Goal: Task Accomplishment & Management: Manage account settings

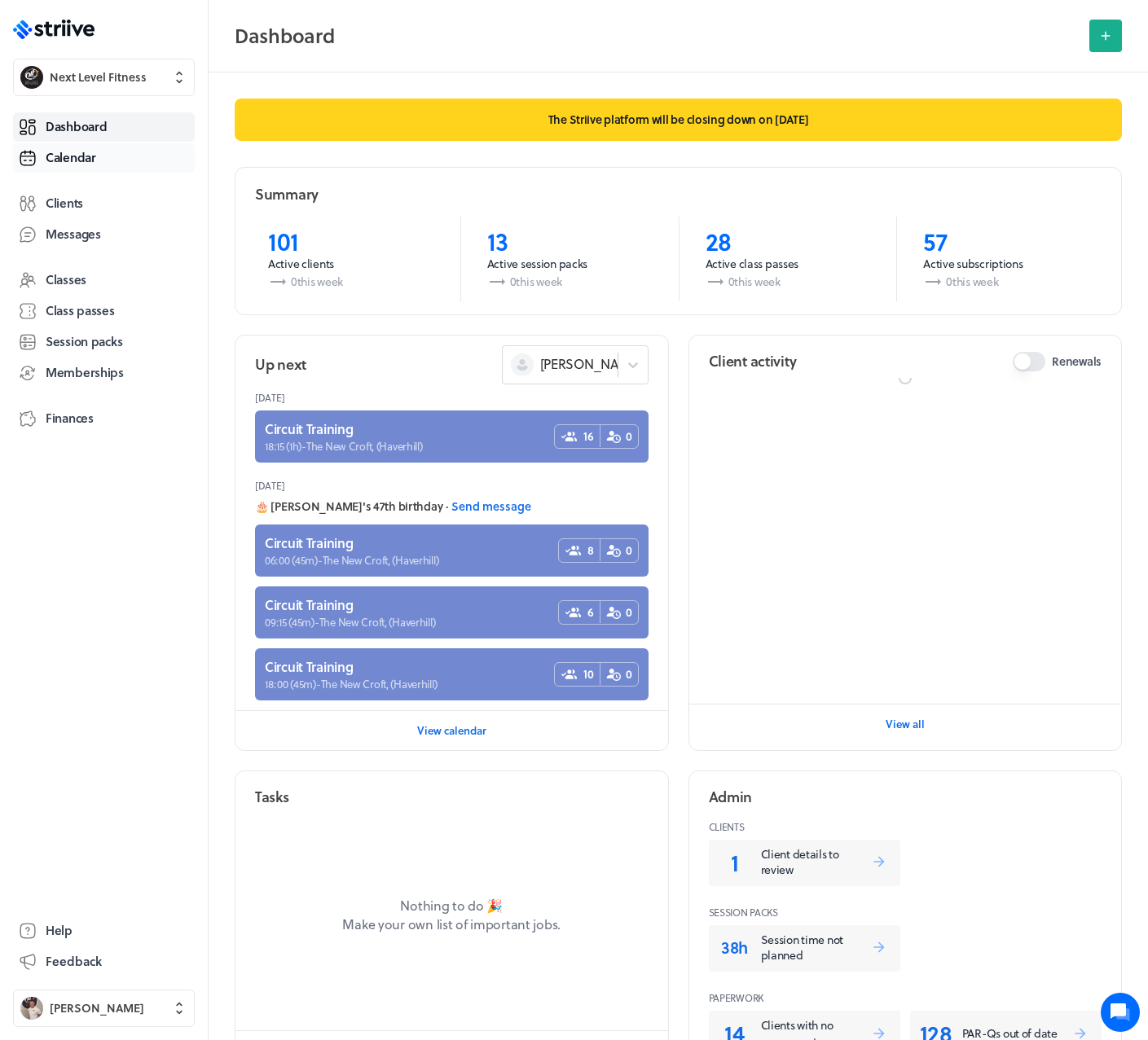
click at [84, 160] on span "Calendar" at bounding box center [70, 157] width 50 height 17
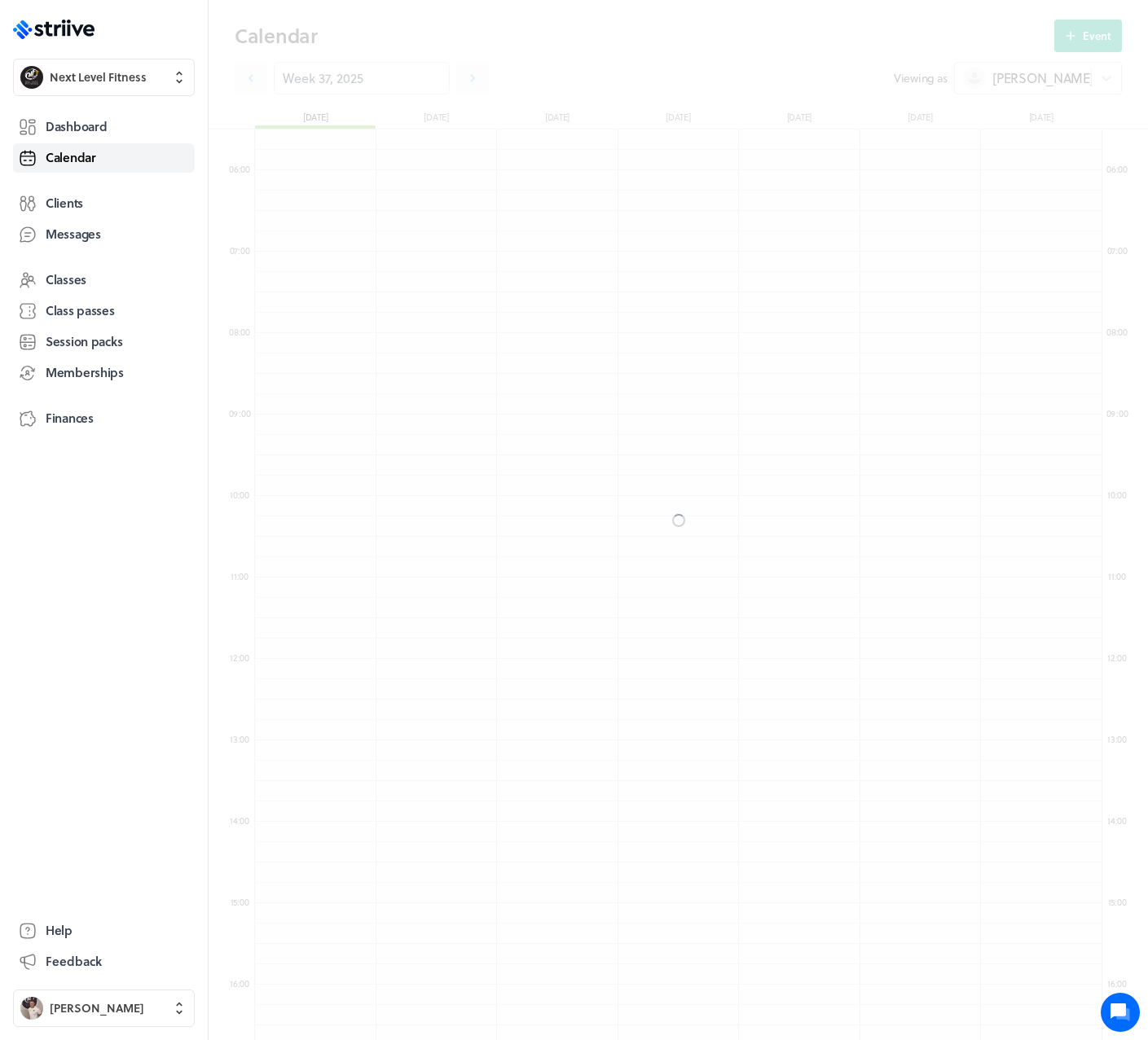
scroll to position [1954, 847]
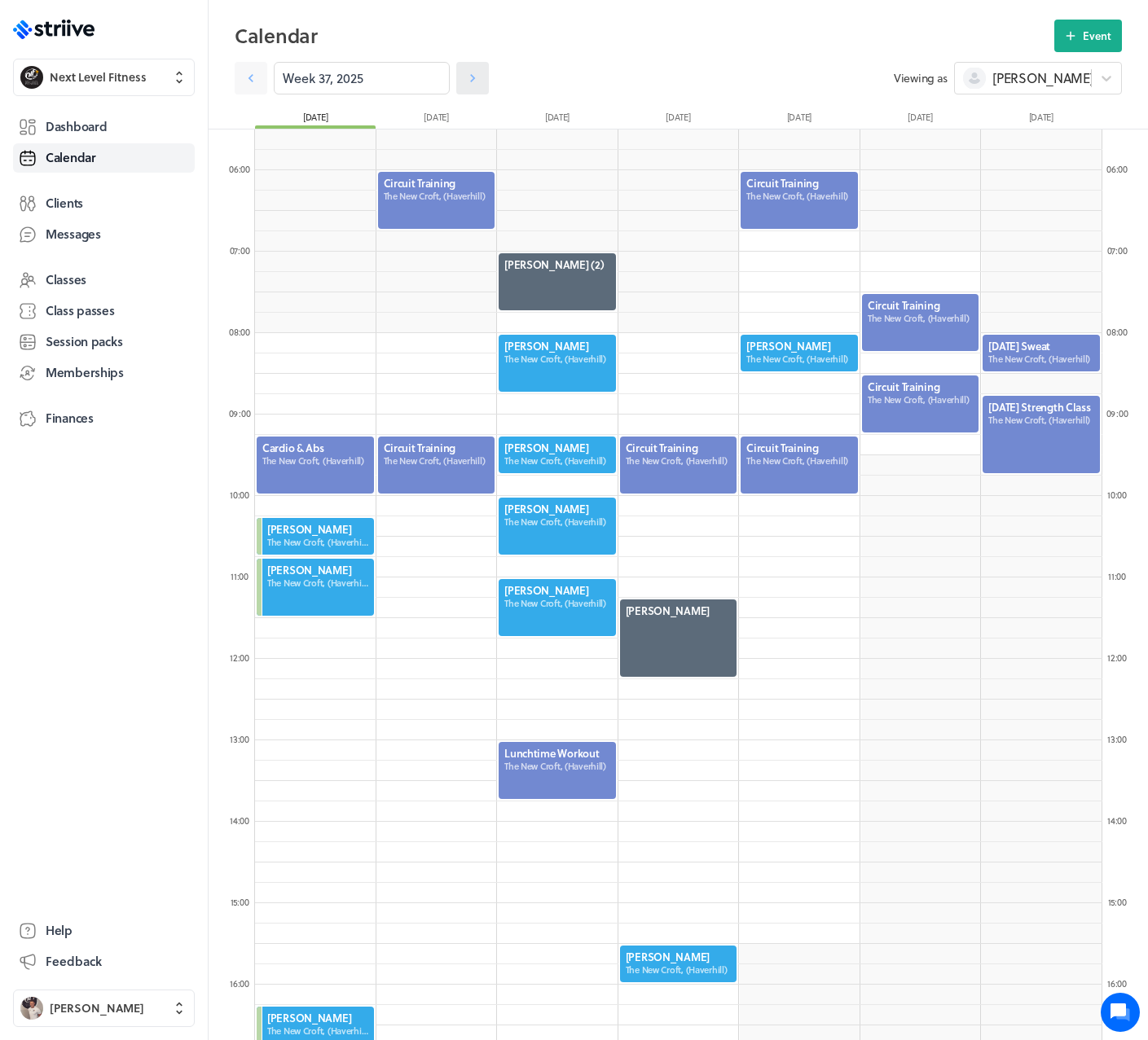
click at [470, 77] on icon at bounding box center [473, 78] width 5 height 8
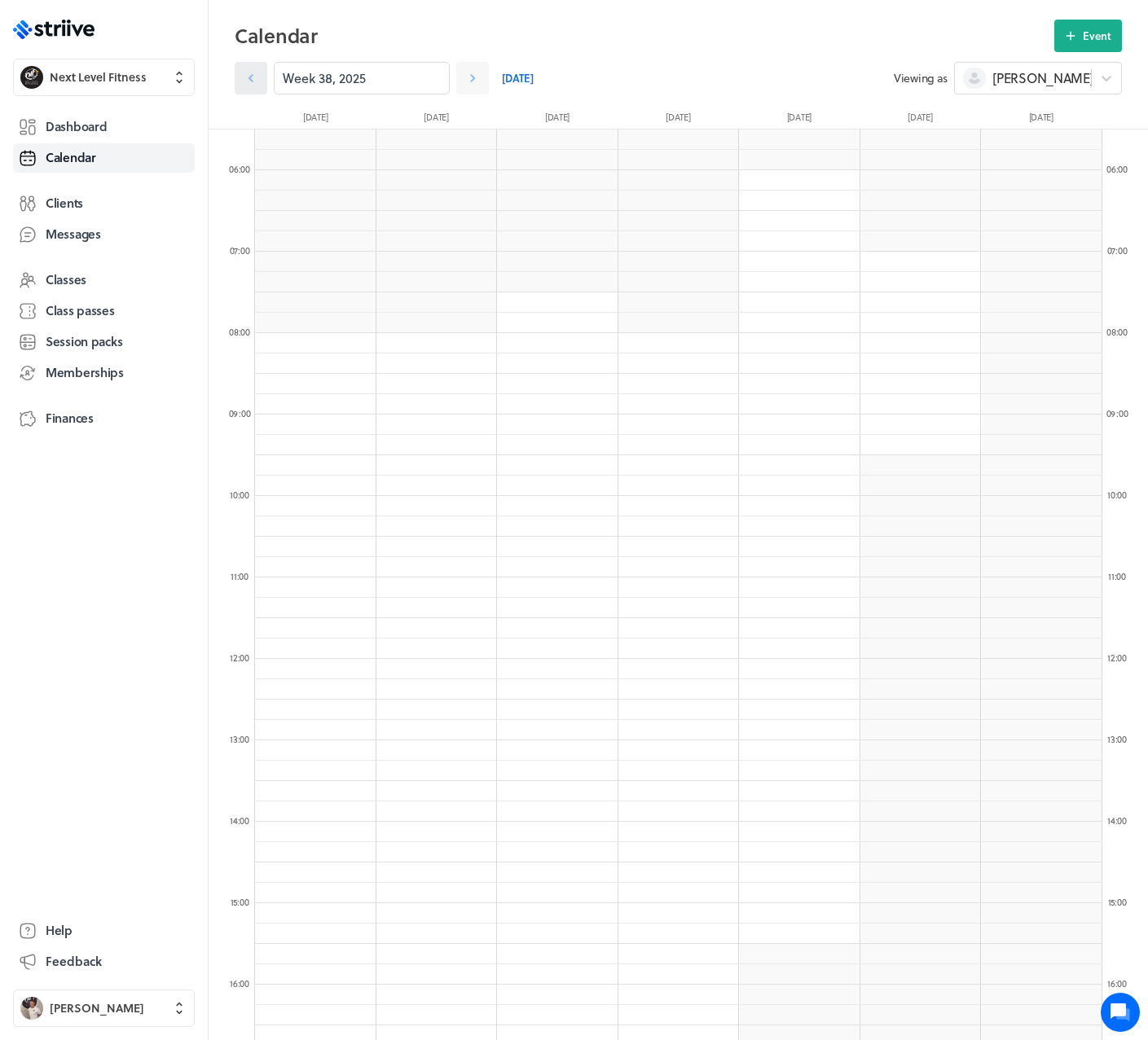
click at [249, 73] on icon at bounding box center [251, 78] width 16 height 16
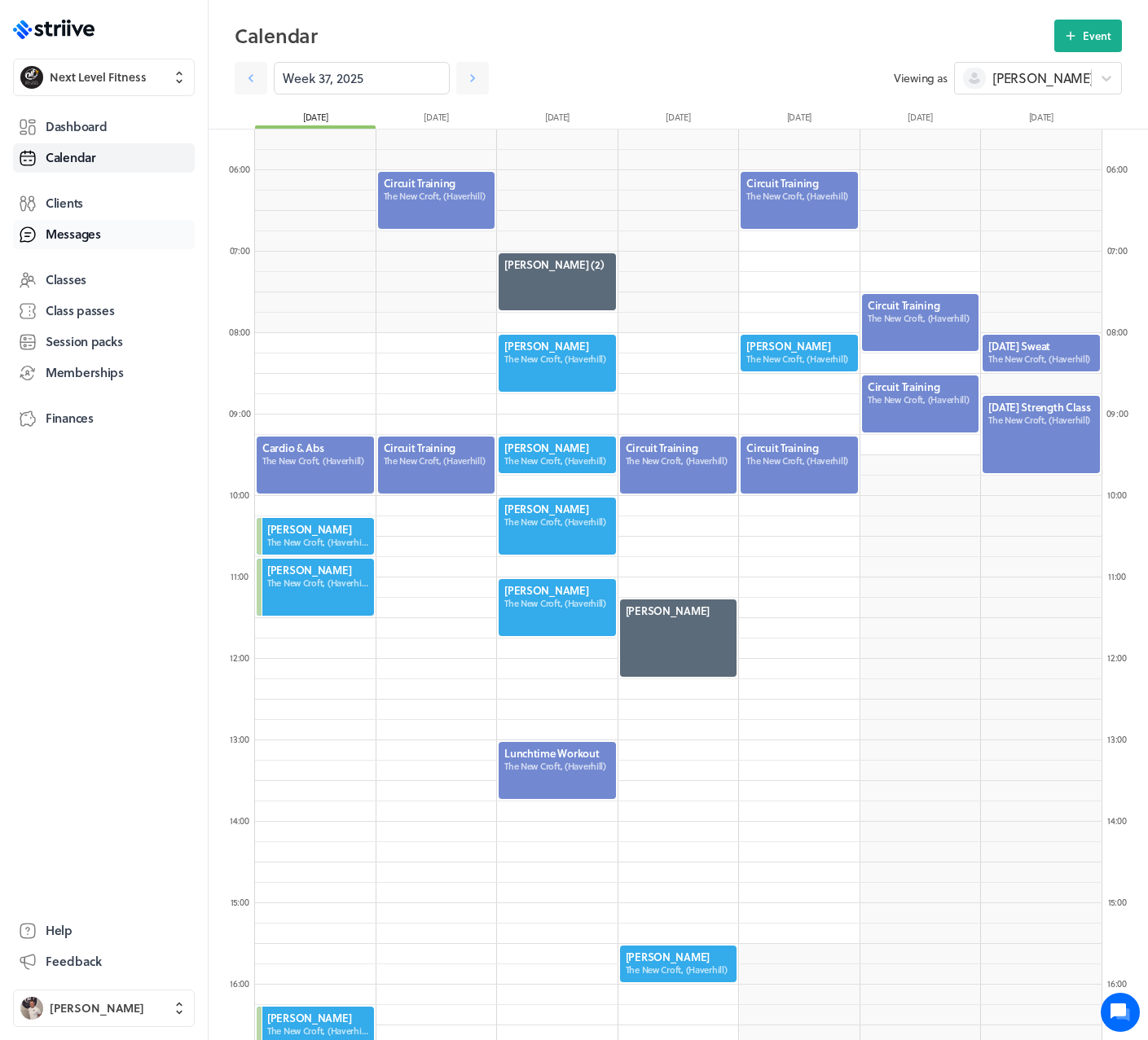
click at [73, 227] on span "Messages" at bounding box center [72, 233] width 55 height 17
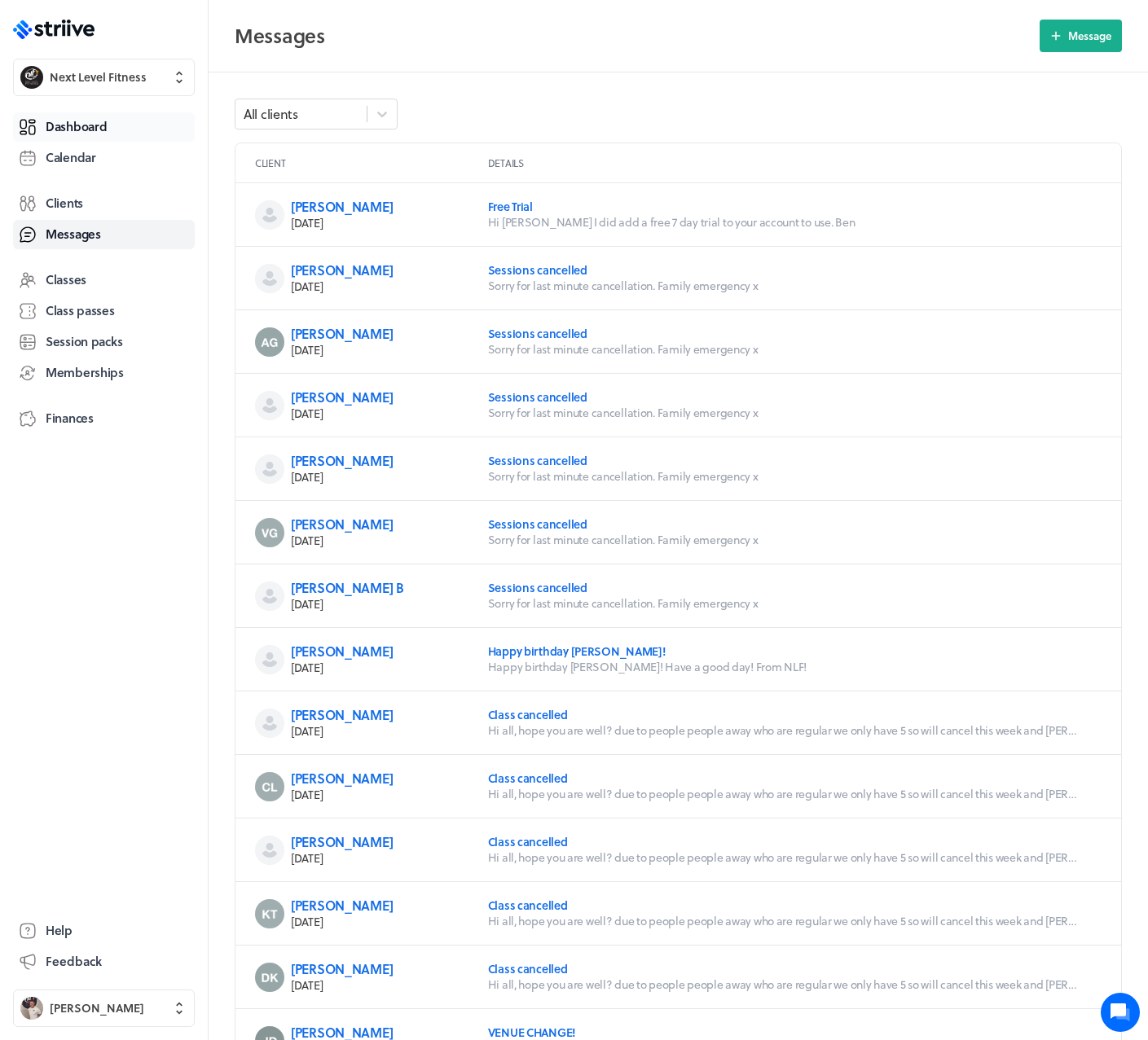
click at [90, 121] on span "Dashboard" at bounding box center [76, 127] width 61 height 17
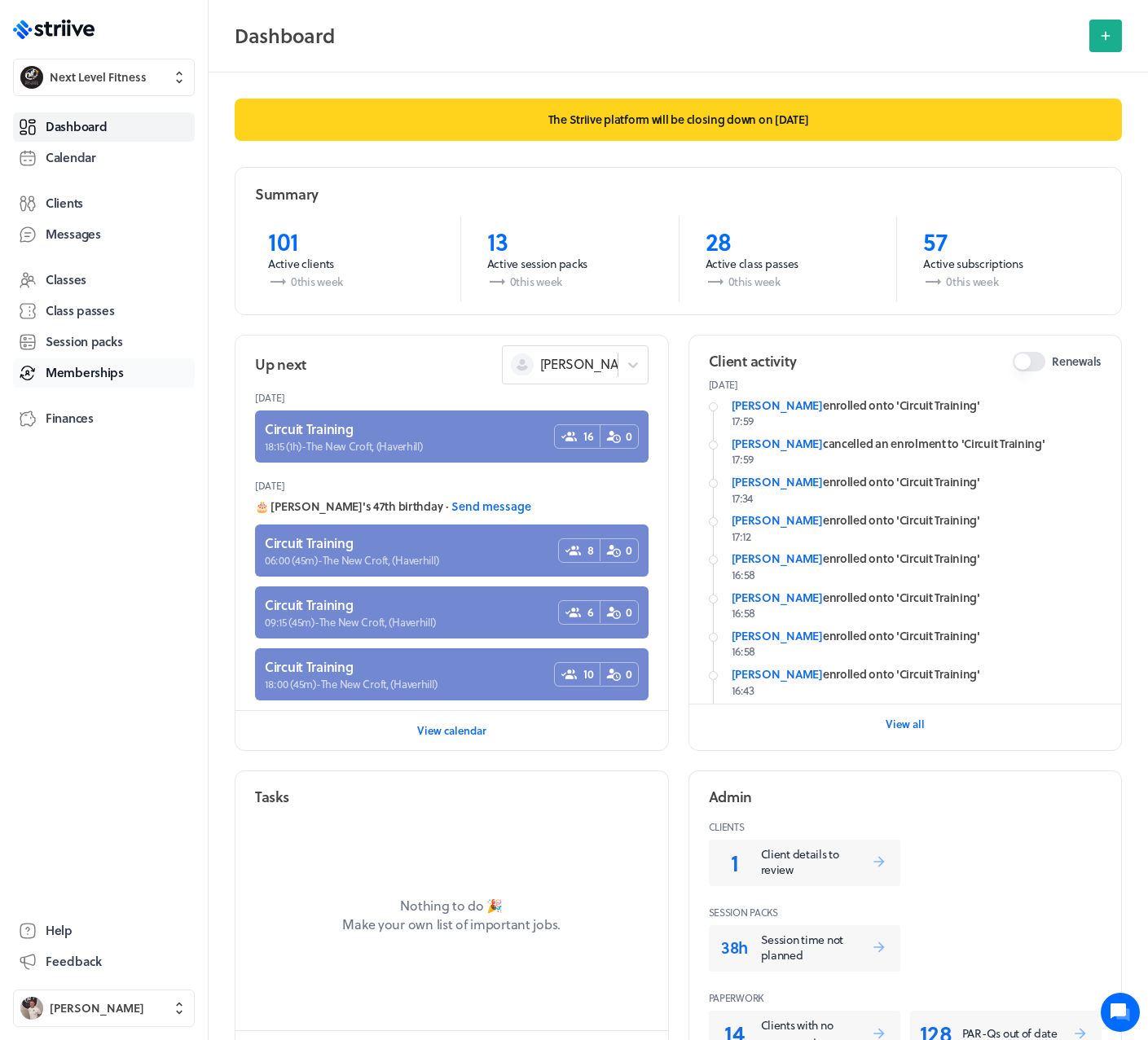
click at [96, 369] on span "Memberships" at bounding box center [84, 372] width 78 height 17
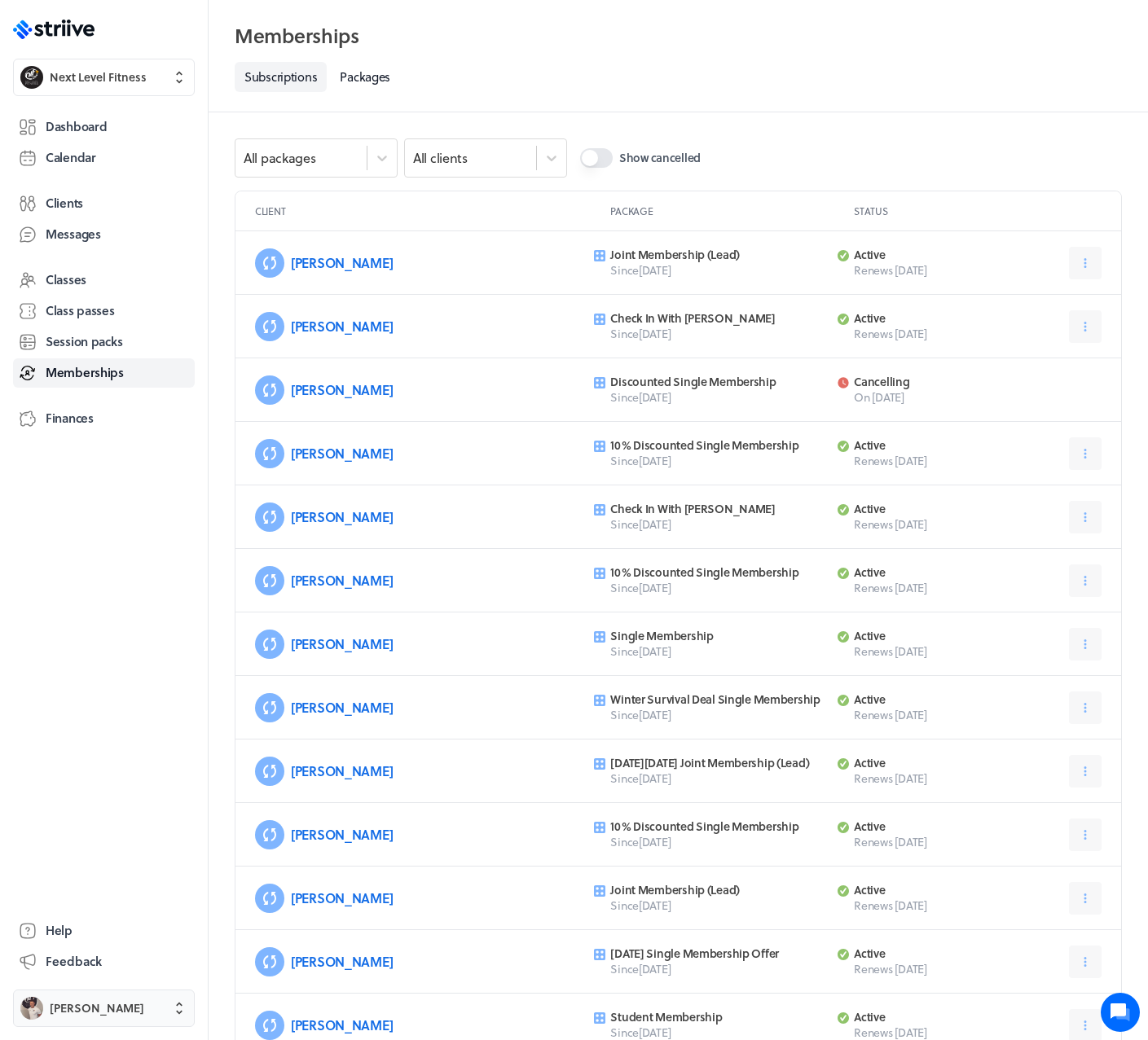
click at [103, 1001] on span "[PERSON_NAME]" at bounding box center [96, 1008] width 95 height 16
click at [72, 990] on span "Sign out" at bounding box center [72, 996] width 44 height 16
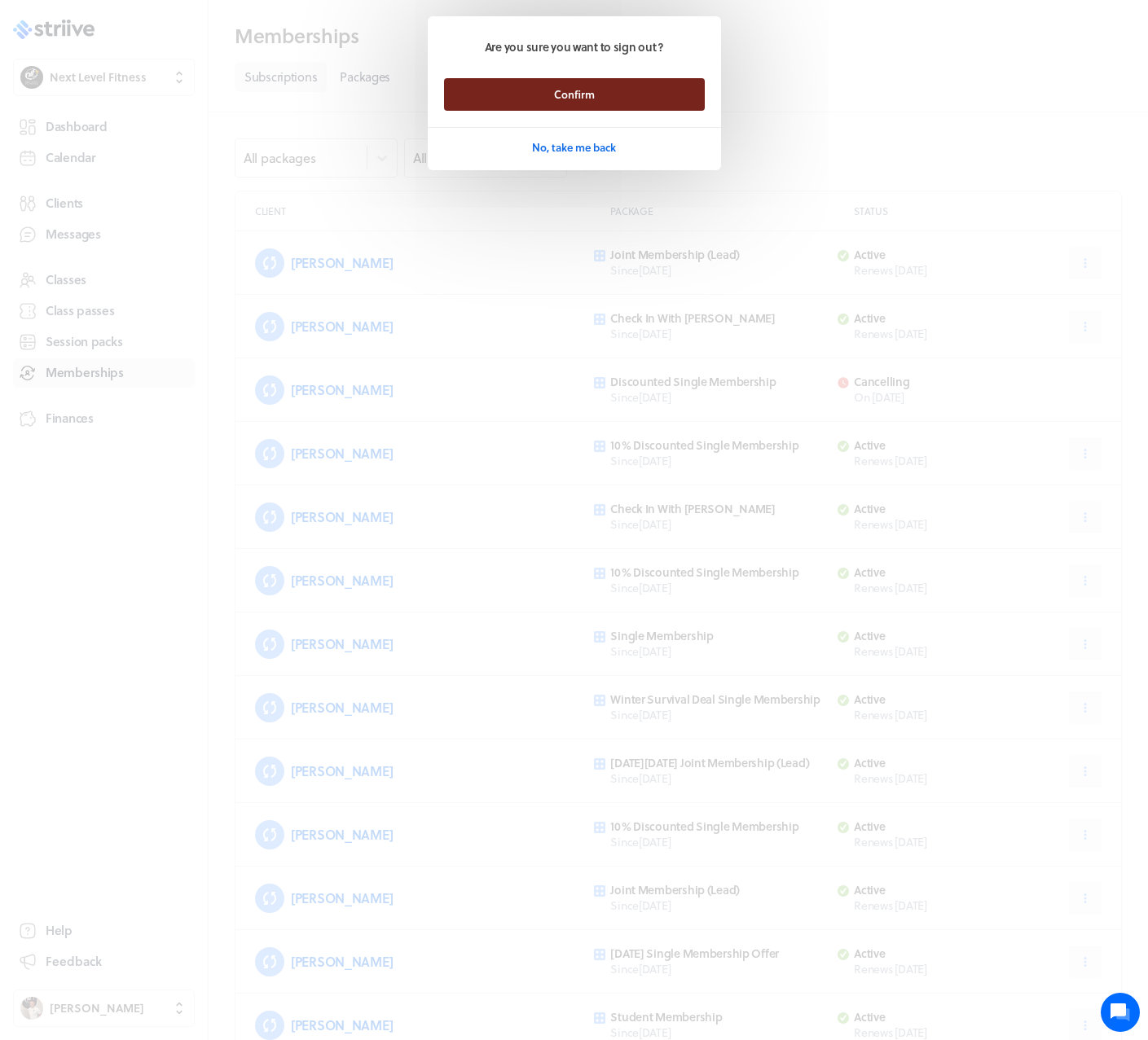
click at [586, 103] on button "Confirm" at bounding box center [574, 95] width 261 height 33
